Goal: Subscribe to service/newsletter

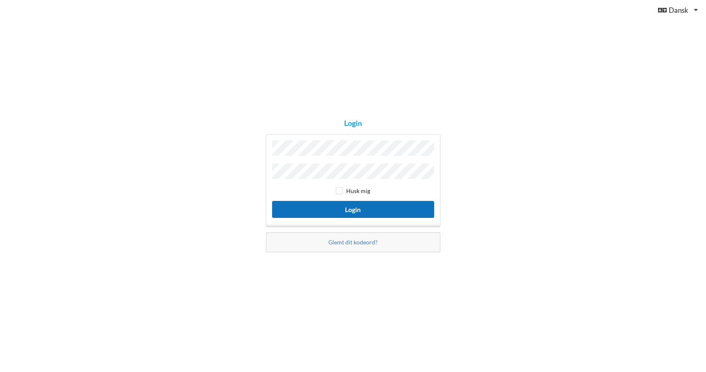
click at [354, 207] on button "Login" at bounding box center [353, 209] width 162 height 17
click at [362, 205] on button "Login" at bounding box center [353, 209] width 162 height 17
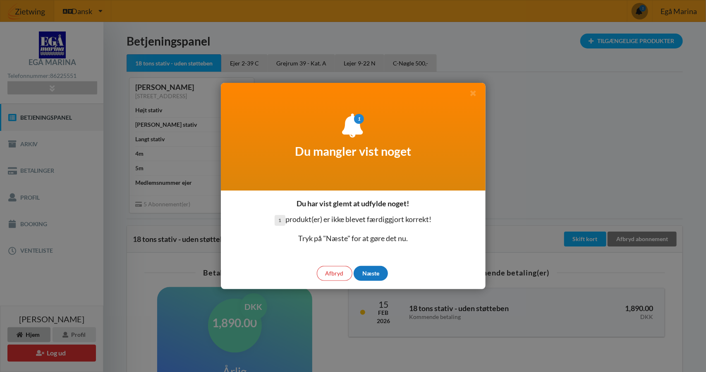
click at [370, 274] on div "Næste" at bounding box center [371, 273] width 34 height 15
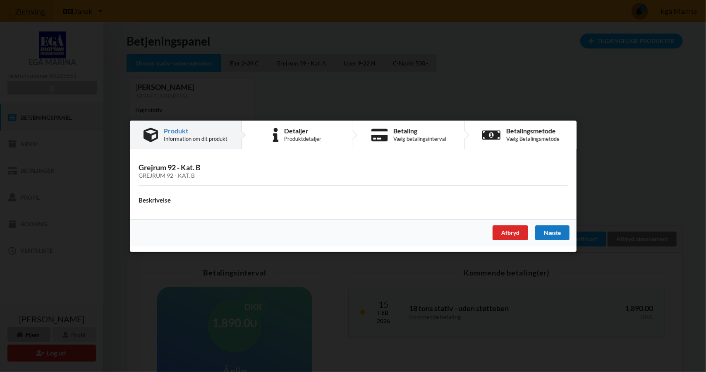
click at [554, 229] on div "Næste" at bounding box center [552, 232] width 34 height 15
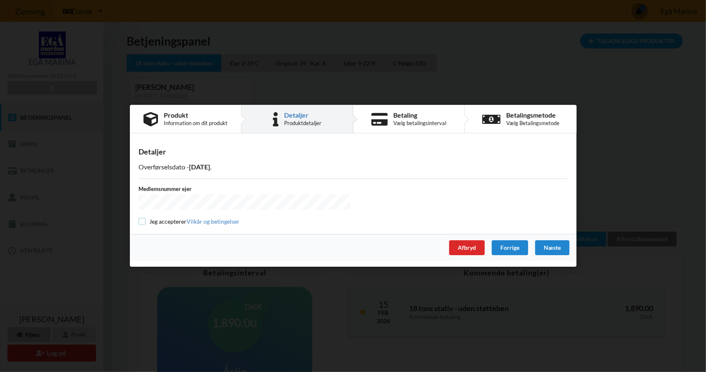
click at [143, 219] on input "checkbox" at bounding box center [142, 221] width 7 height 7
checkbox input "true"
click at [553, 247] on div "Næste" at bounding box center [552, 247] width 34 height 15
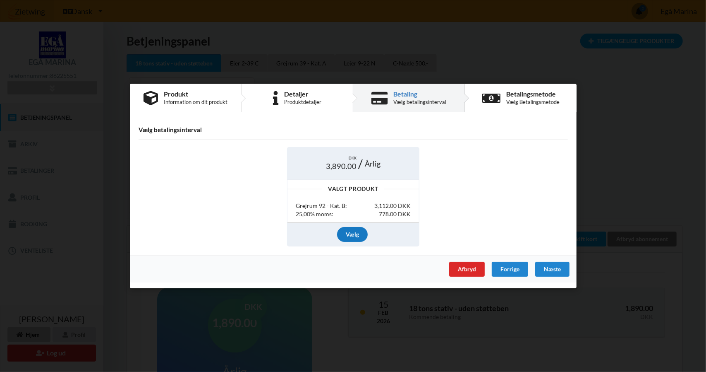
click at [353, 232] on div "Vælg" at bounding box center [352, 233] width 31 height 15
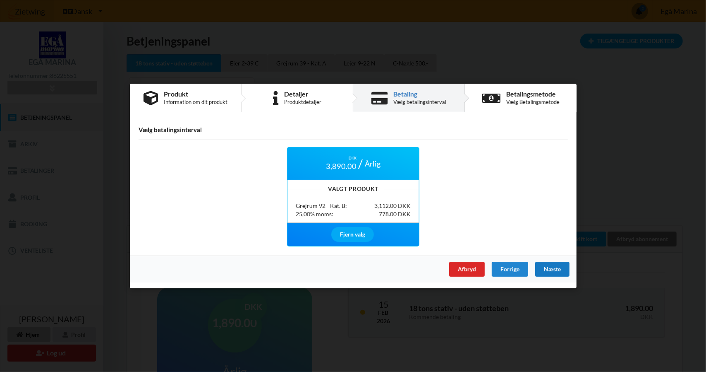
click at [550, 268] on div "Næste" at bounding box center [552, 268] width 34 height 15
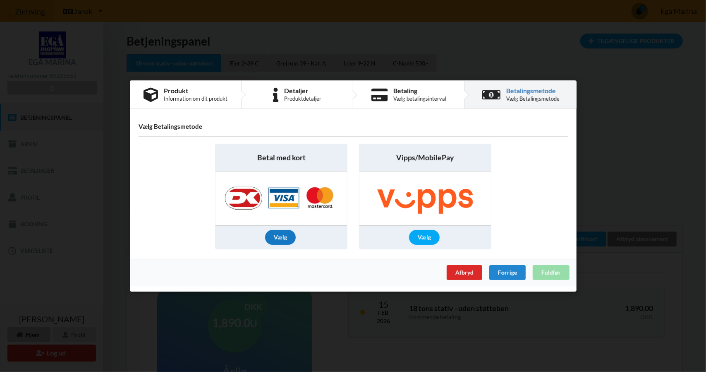
click at [276, 239] on div "Vælg" at bounding box center [280, 237] width 31 height 15
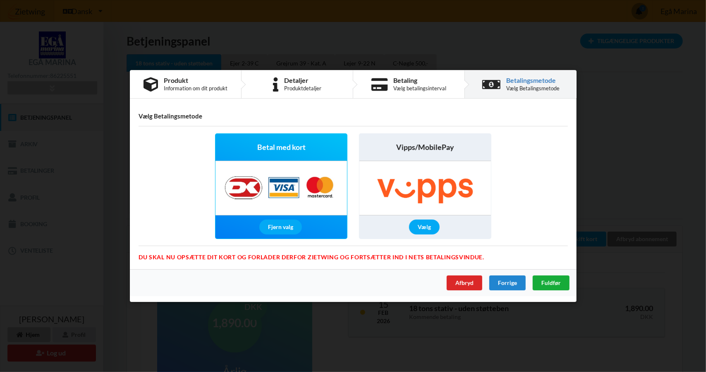
click at [544, 281] on span "Fuldfør" at bounding box center [550, 282] width 19 height 7
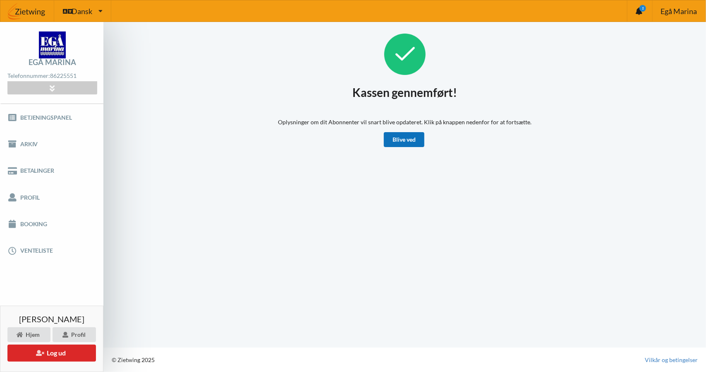
click at [404, 137] on link "Blive ved" at bounding box center [404, 139] width 41 height 15
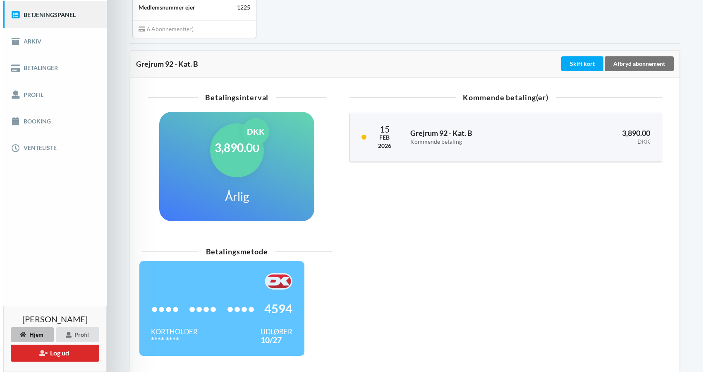
scroll to position [139, 0]
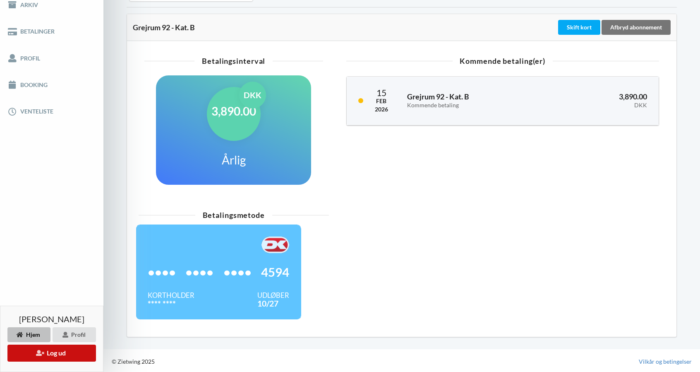
click at [55, 351] on button "Log ud" at bounding box center [51, 352] width 89 height 17
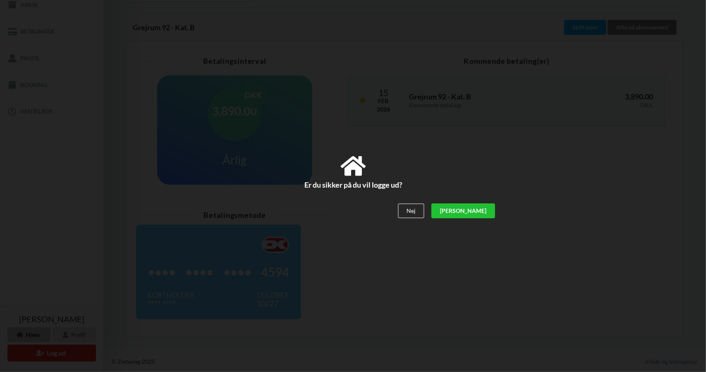
click at [484, 209] on div "[PERSON_NAME]" at bounding box center [463, 211] width 64 height 15
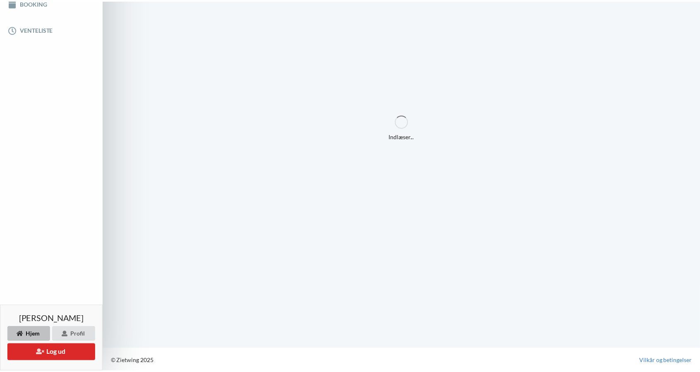
scroll to position [58, 0]
